Goal: Task Accomplishment & Management: Complete application form

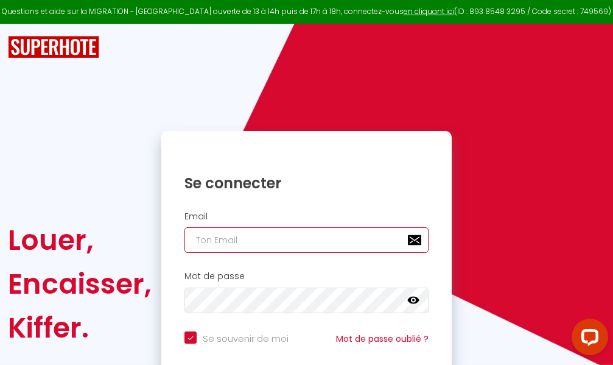
click at [244, 239] on input "email" at bounding box center [306, 240] width 244 height 26
type input "m"
checkbox input "true"
type input "ma"
checkbox input "true"
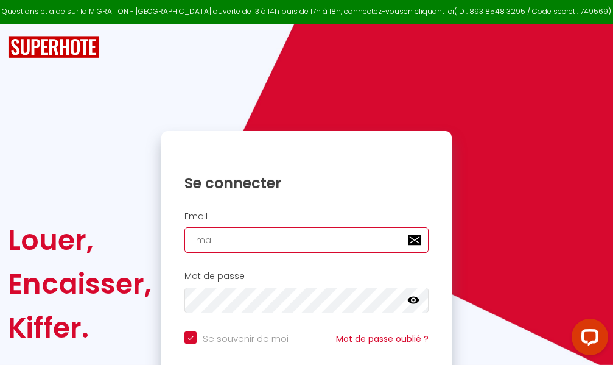
type input "mar"
checkbox input "true"
type input "marc"
checkbox input "true"
type input "marcd"
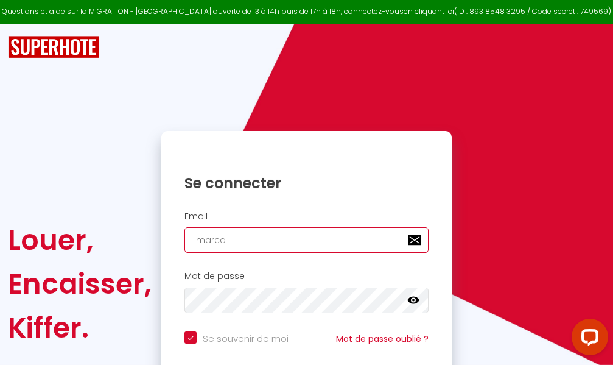
checkbox input "true"
type input "marcdp"
checkbox input "true"
type input "marcdpo"
checkbox input "true"
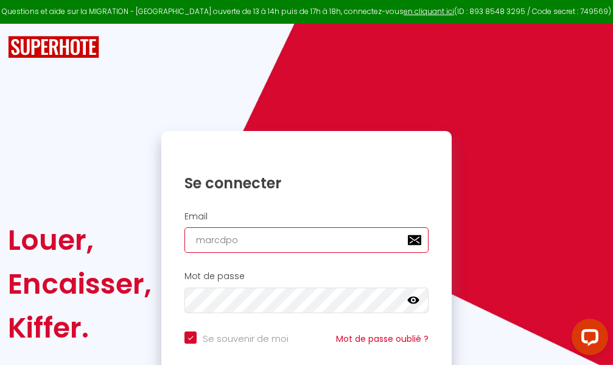
type input "marcdpoz"
checkbox input "true"
type input "marcdpoz."
checkbox input "true"
type input "marcdpoz.l"
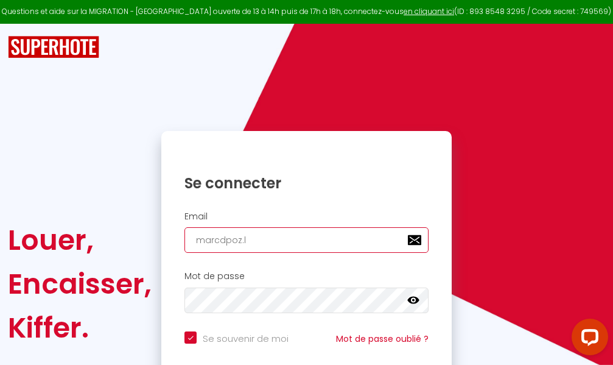
checkbox input "true"
type input "marcdpoz.lo"
checkbox input "true"
type input "marcdpoz.loc"
checkbox input "true"
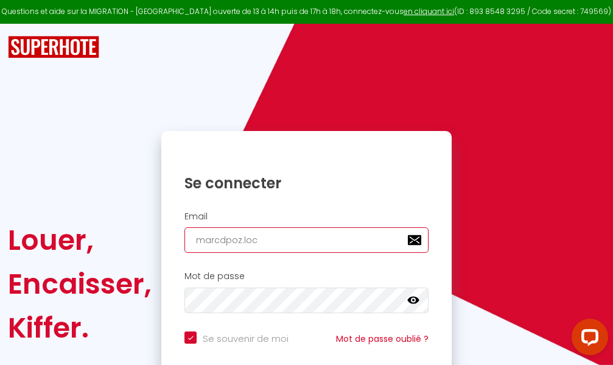
type input "marcdpoz.loca"
checkbox input "true"
type input "marcdpoz.locat"
checkbox input "true"
type input "marcdpoz.locati"
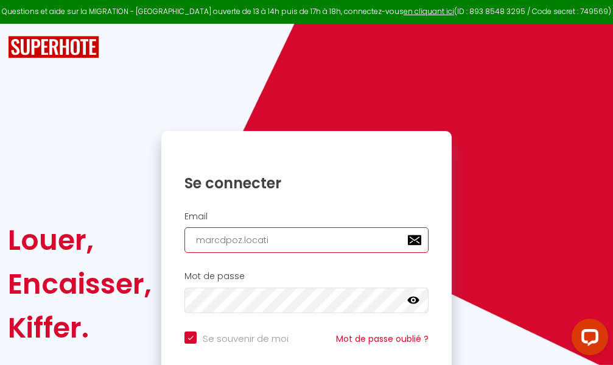
checkbox input "true"
type input "marcdpoz.locatio"
checkbox input "true"
type input "marcdpoz.location"
checkbox input "true"
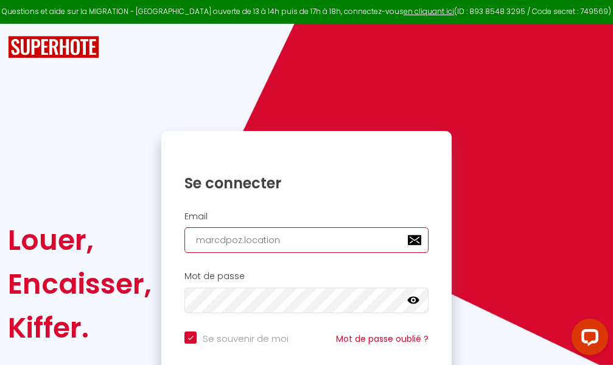
type input "marcdpoz.location@"
checkbox input "true"
type input "marcdpoz.location@g"
checkbox input "true"
type input "marcdpoz.location@gm"
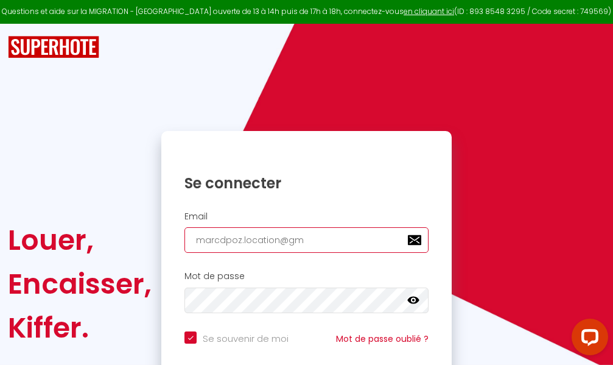
checkbox input "true"
type input "marcdpoz.location@gma"
checkbox input "true"
type input "marcdpoz.location@gmai"
checkbox input "true"
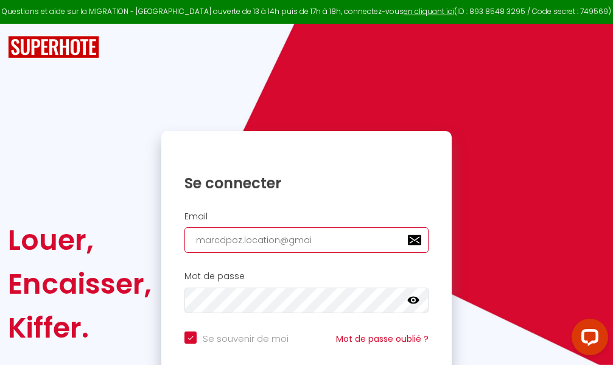
type input "[EMAIL_ADDRESS]"
checkbox input "true"
type input "[EMAIL_ADDRESS]."
checkbox input "true"
type input "marcdpoz.location@gmail.c"
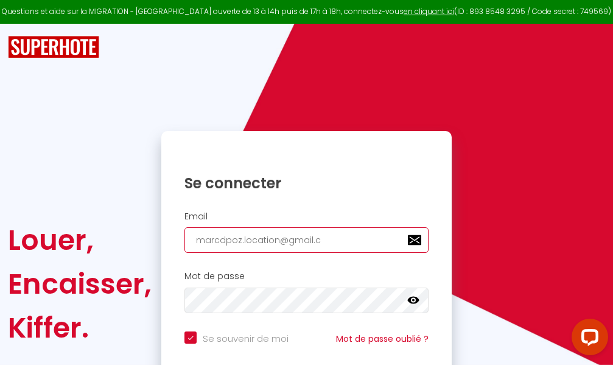
checkbox input "true"
type input "[EMAIL_ADDRESS][DOMAIN_NAME]"
checkbox input "true"
type input "[EMAIL_ADDRESS][DOMAIN_NAME]"
checkbox input "true"
